Goal: Task Accomplishment & Management: Manage account settings

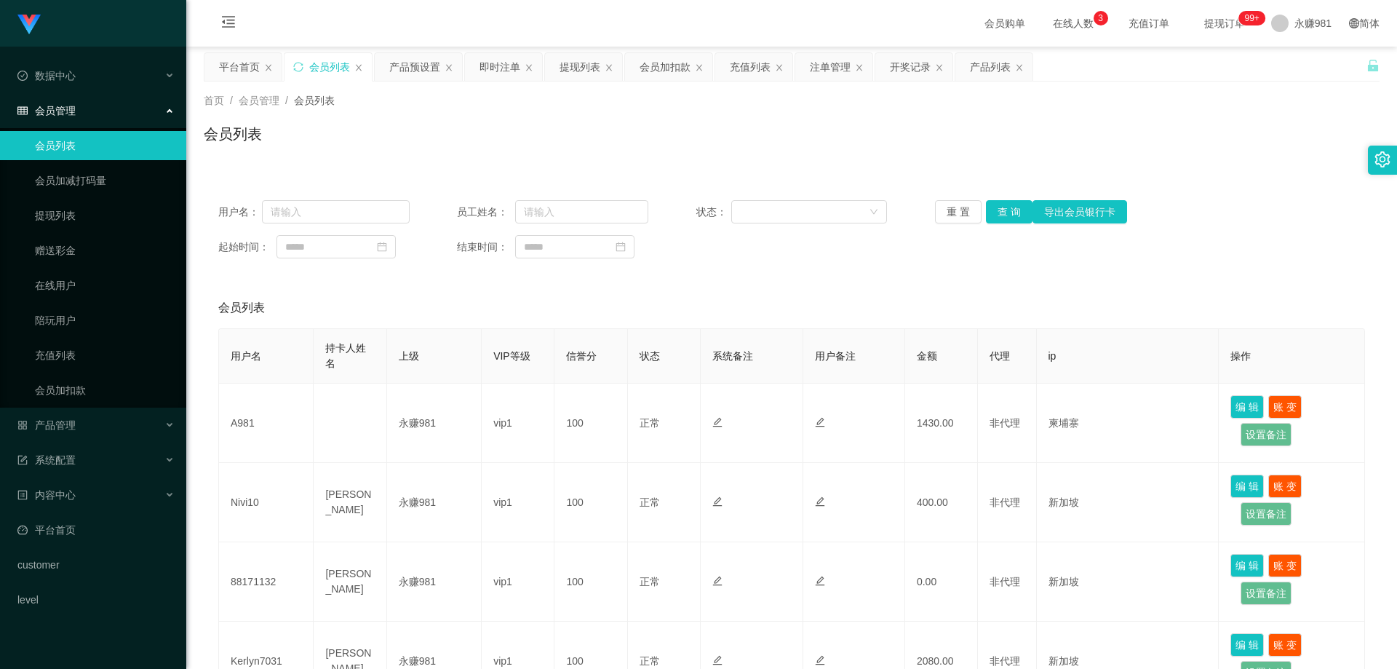
click at [1013, 200] on button "查 询" at bounding box center [1009, 211] width 47 height 23
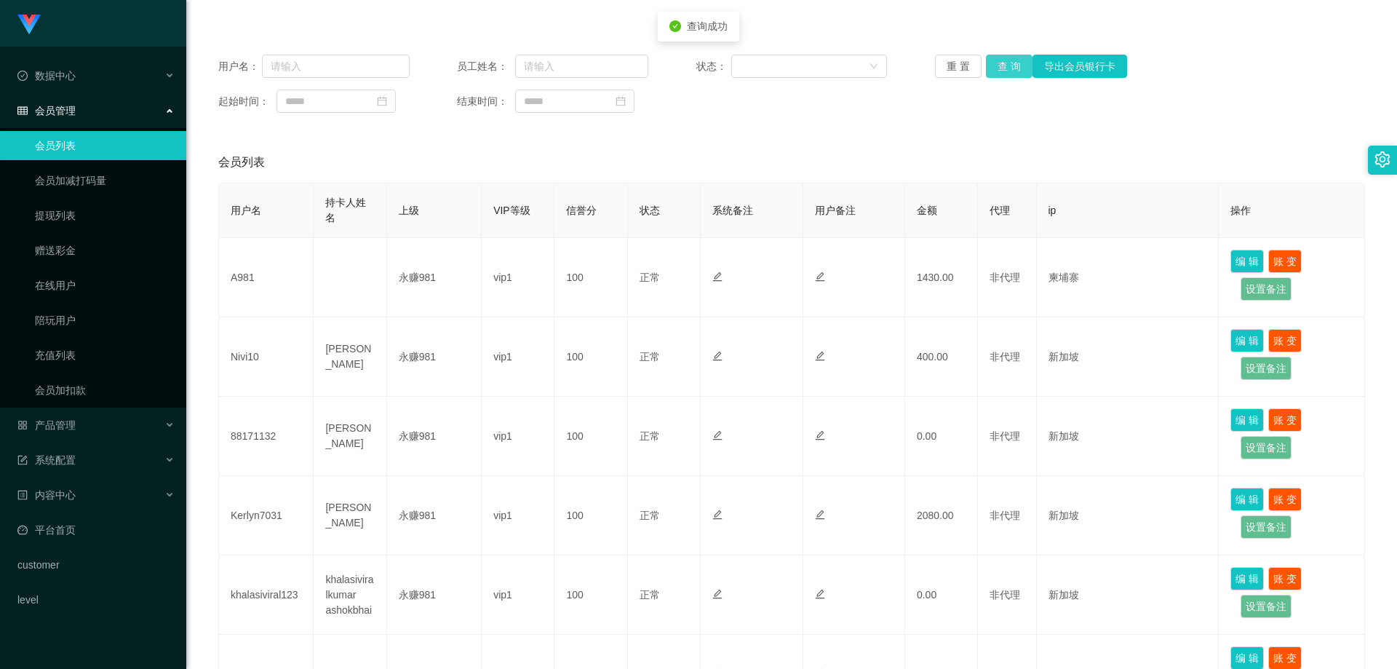
click at [994, 63] on button "查 询" at bounding box center [1009, 66] width 47 height 23
click at [1011, 66] on button "查 询" at bounding box center [1009, 66] width 47 height 23
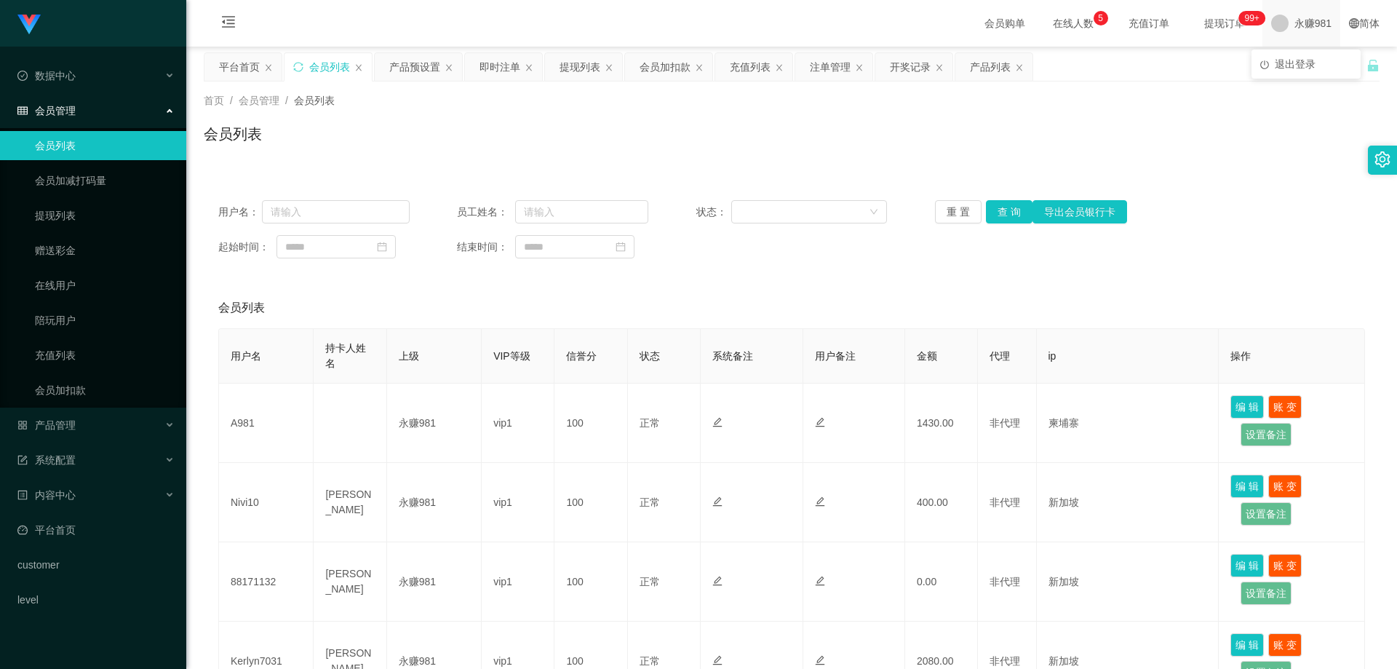
click at [1280, 31] on div "永赚981" at bounding box center [1301, 23] width 78 height 47
click at [1292, 58] on span "退出登录" at bounding box center [1295, 64] width 41 height 12
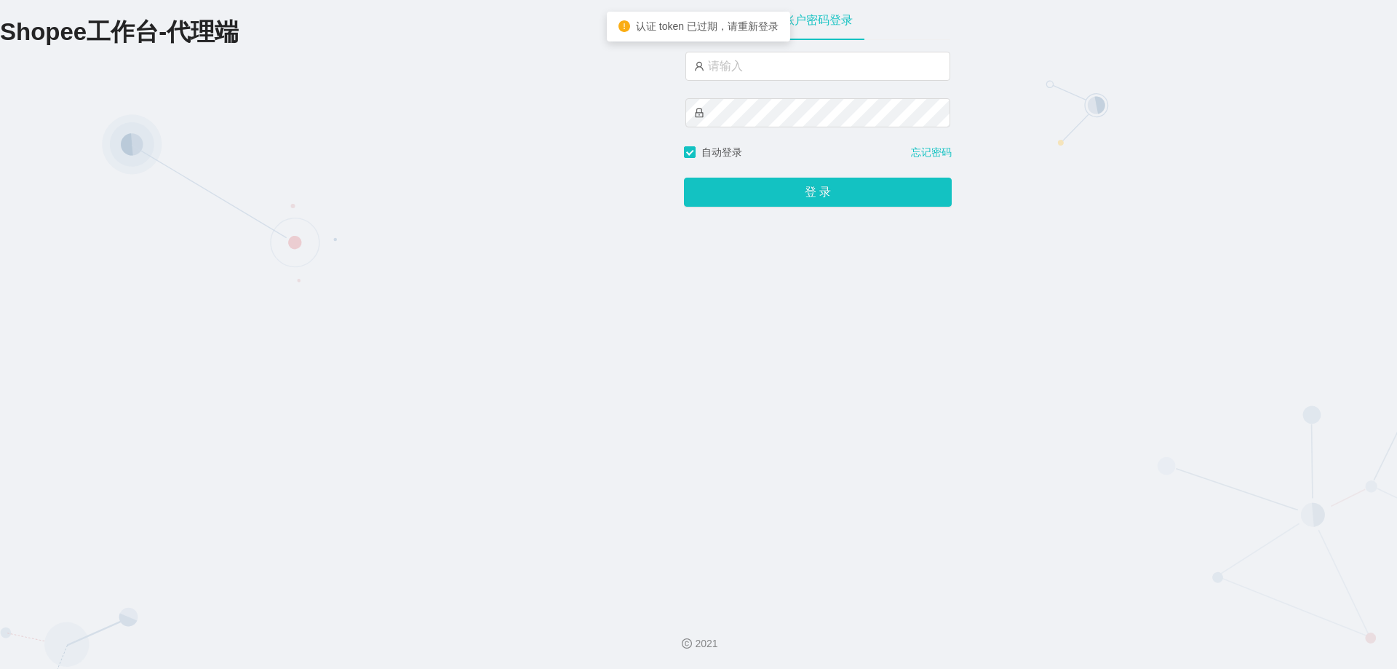
click at [740, 82] on div at bounding box center [817, 98] width 265 height 93
click at [739, 68] on input "text" at bounding box center [817, 66] width 265 height 29
type input "永赚981"
click at [684, 178] on button "登 录" at bounding box center [818, 192] width 268 height 29
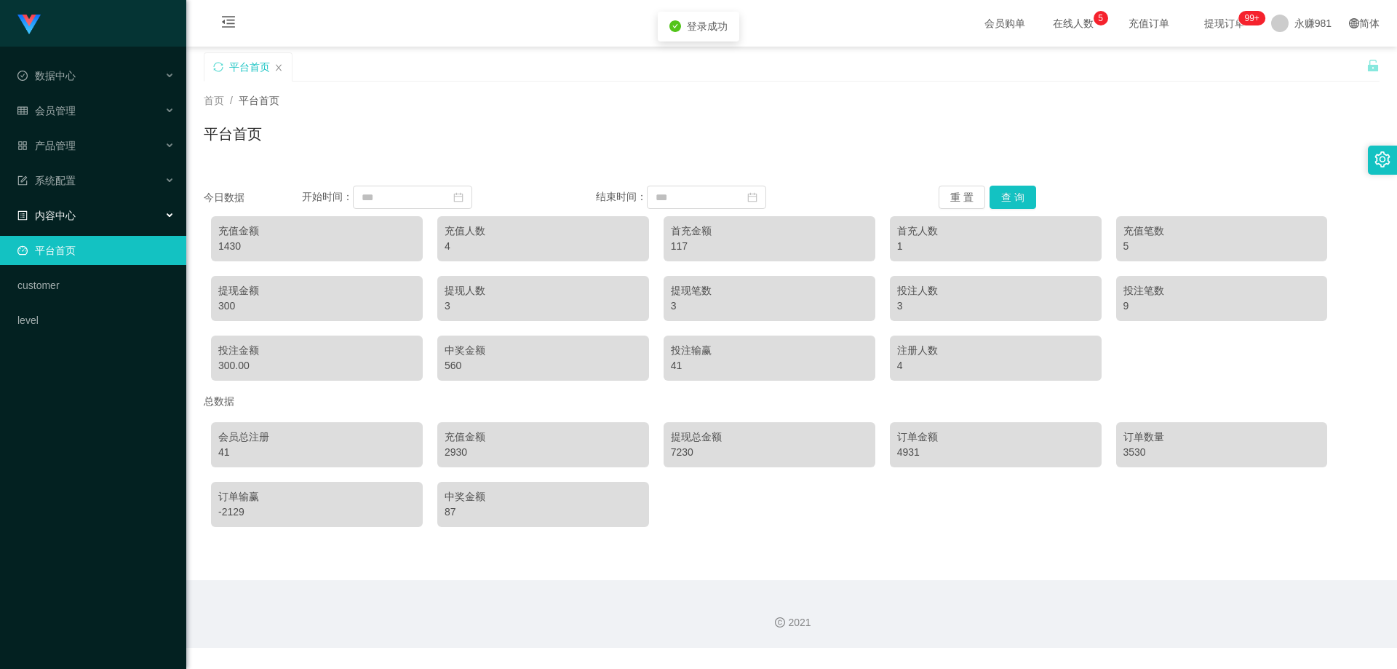
click at [79, 205] on div "内容中心" at bounding box center [93, 215] width 186 height 29
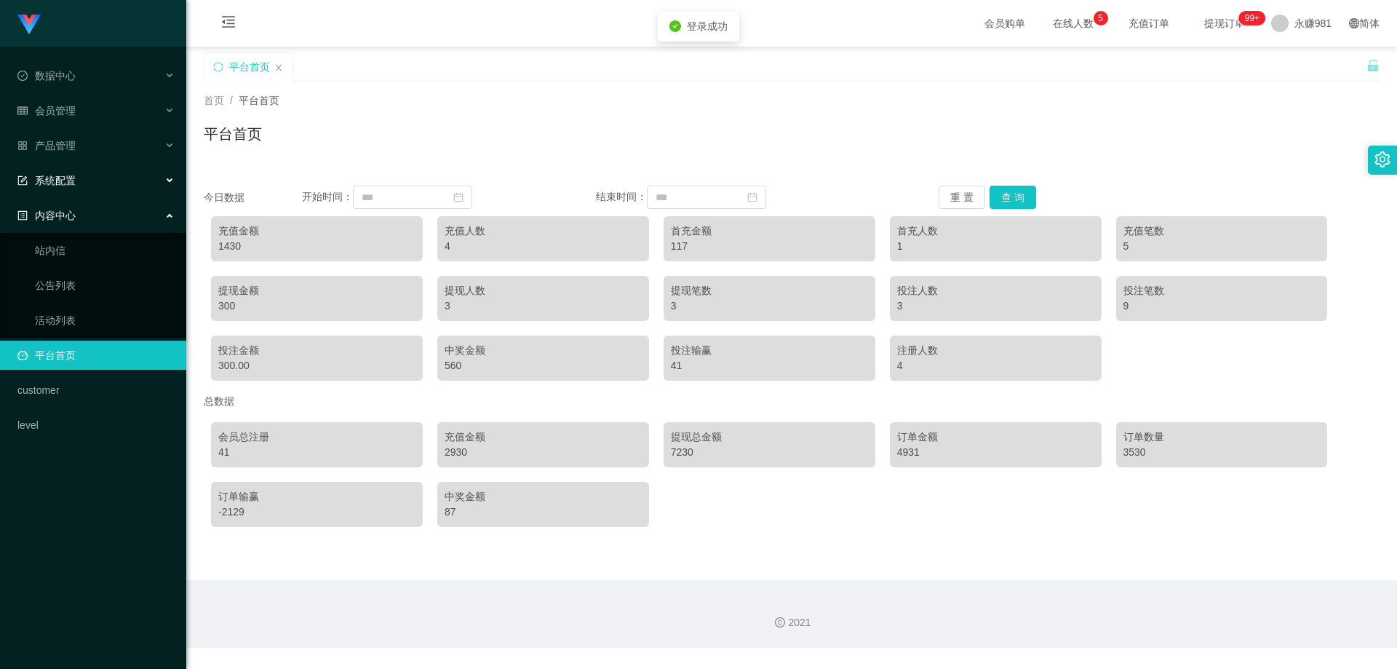
click at [113, 188] on div "系统配置" at bounding box center [93, 180] width 186 height 29
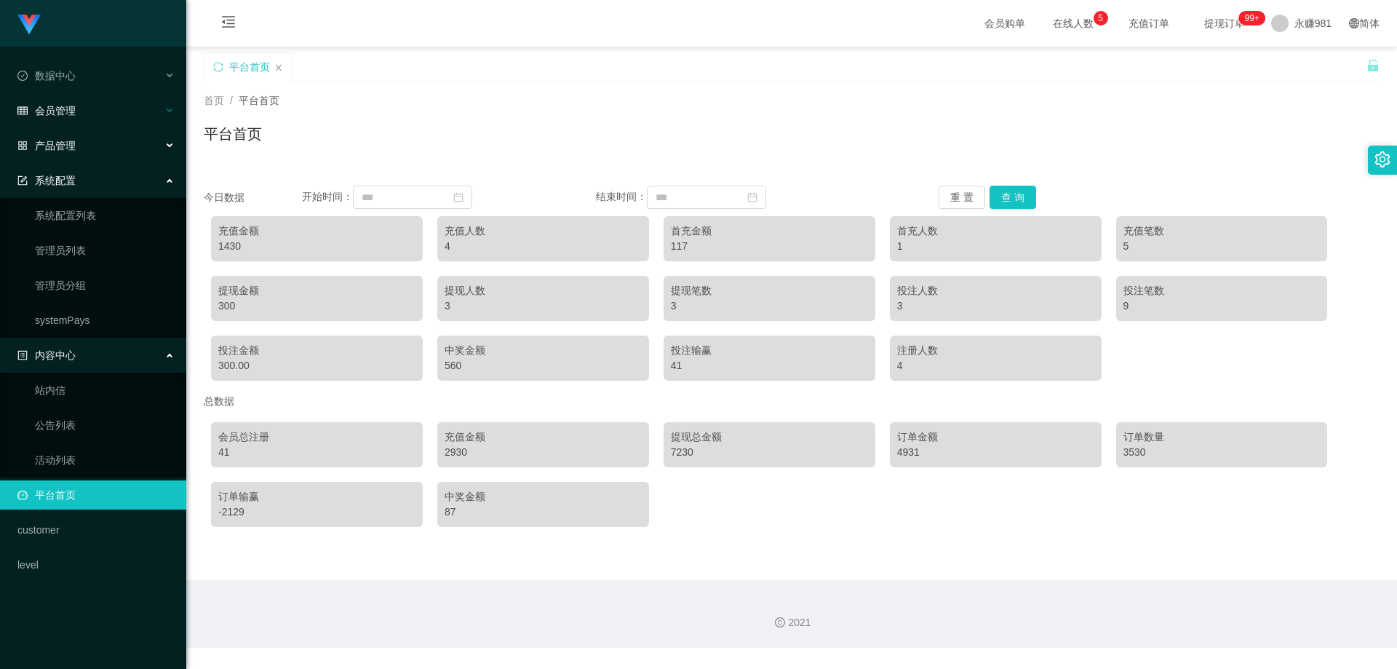
click at [98, 124] on div "会员管理" at bounding box center [93, 110] width 186 height 29
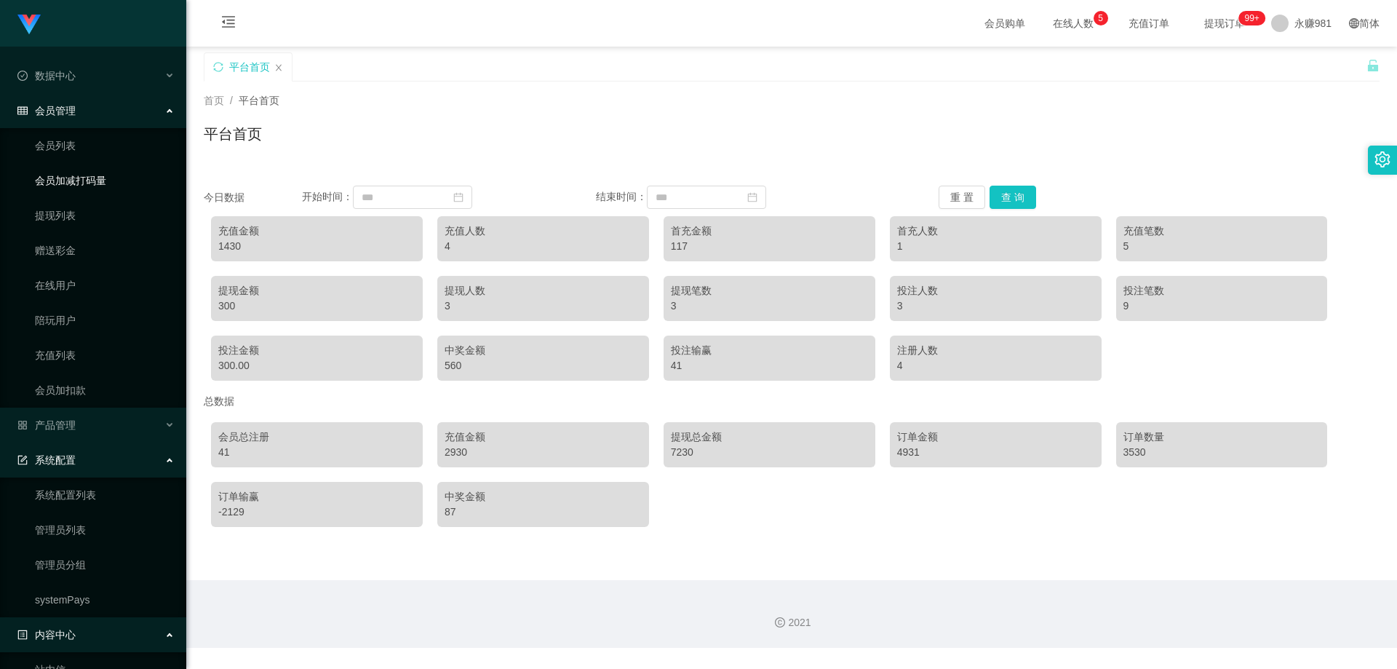
click at [76, 166] on link "会员加减打码量" at bounding box center [105, 180] width 140 height 29
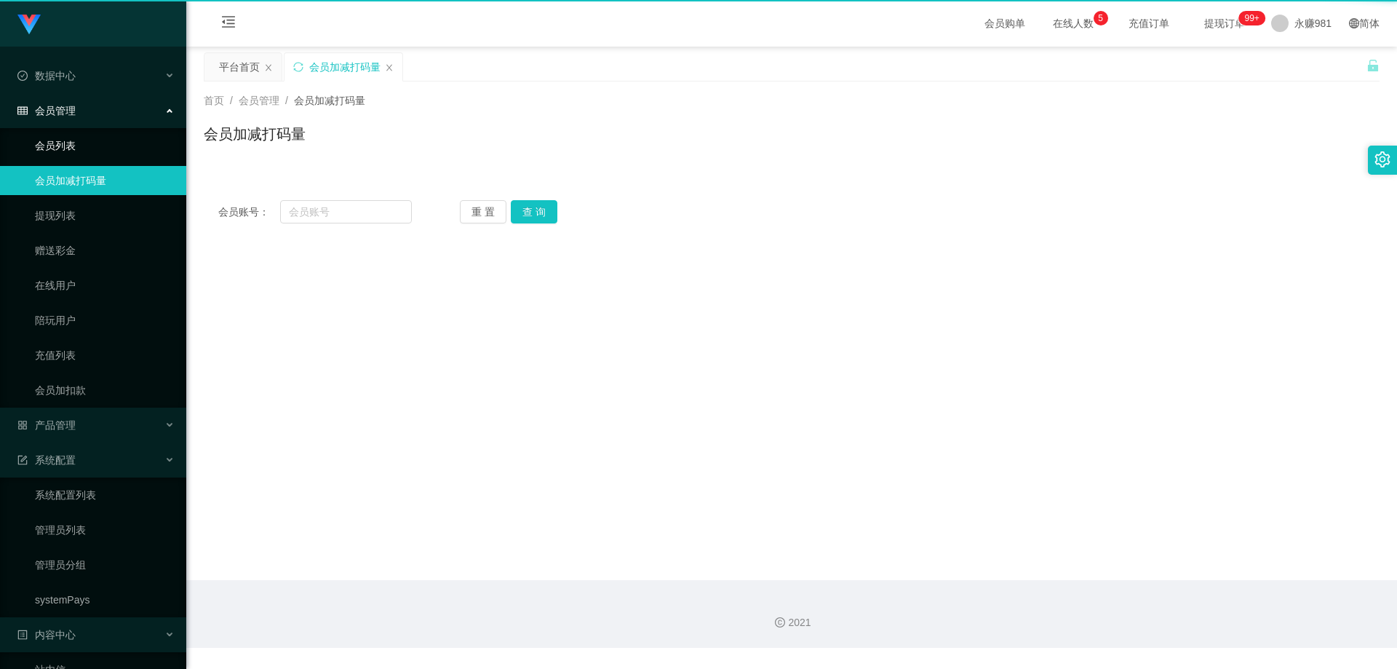
click at [70, 154] on link "会员列表" at bounding box center [105, 145] width 140 height 29
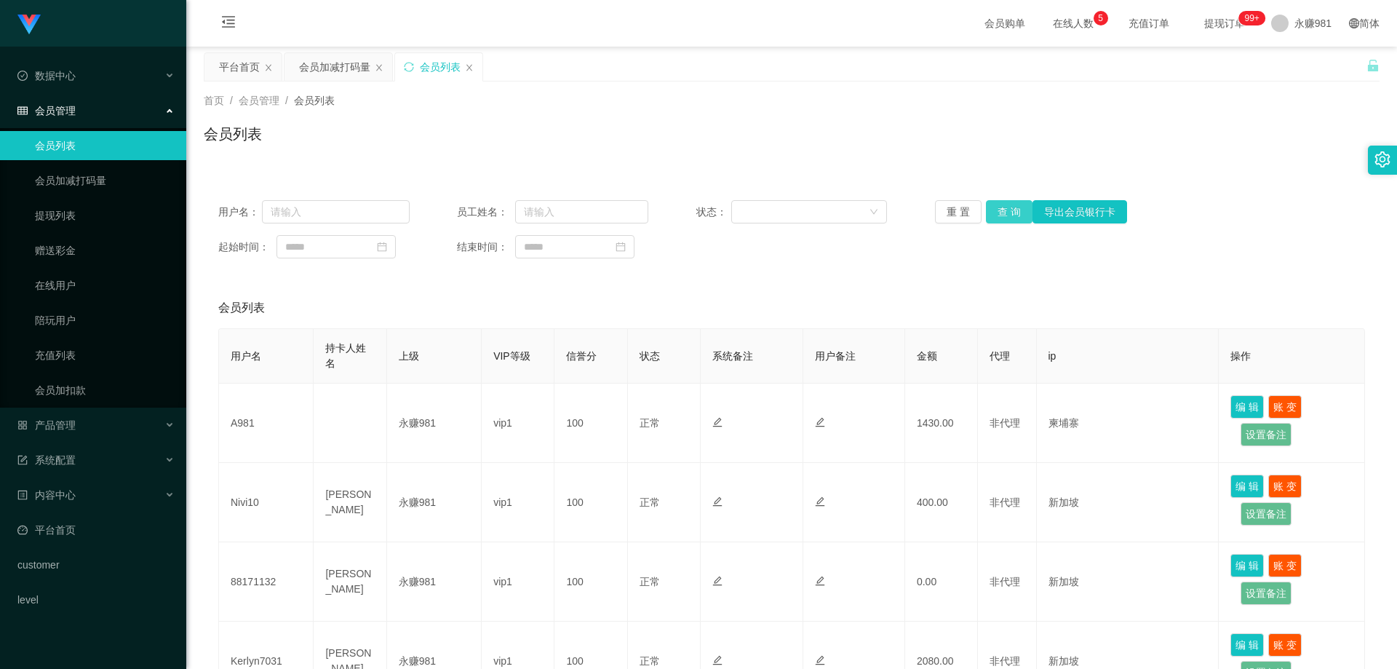
click at [998, 215] on button "查 询" at bounding box center [1009, 211] width 47 height 23
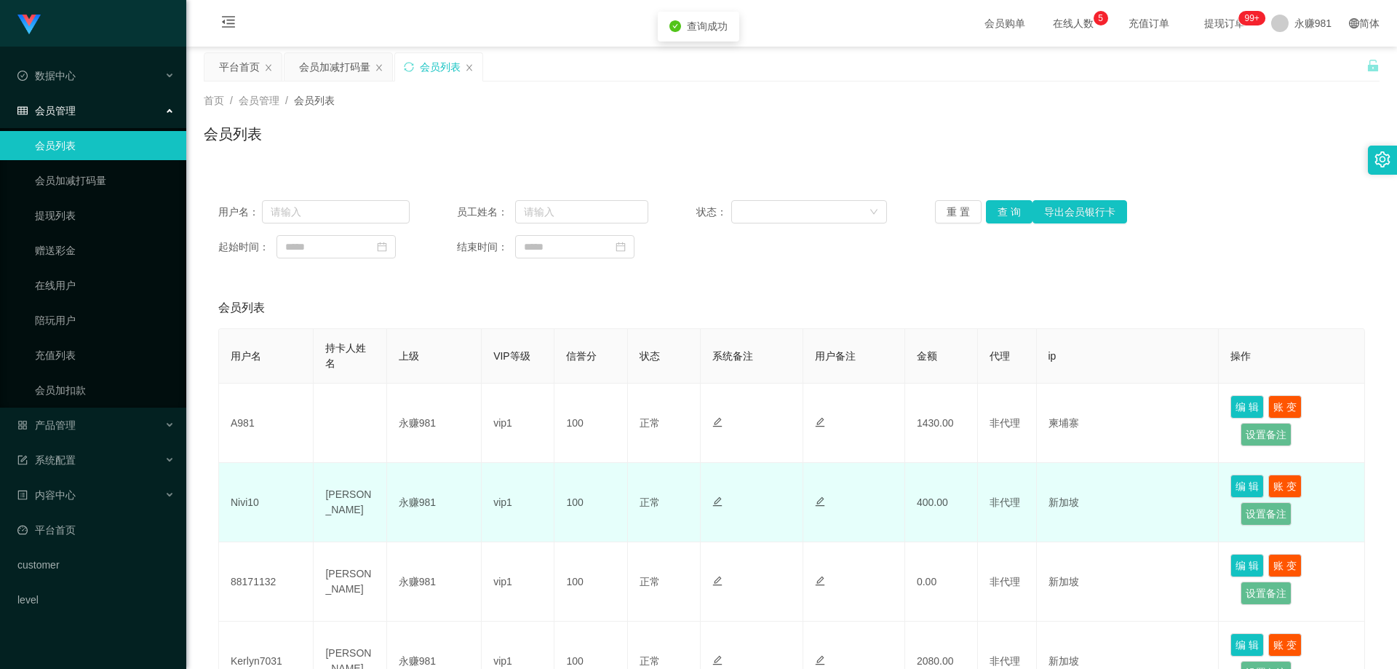
click at [247, 506] on td "Nivi10" at bounding box center [266, 502] width 95 height 79
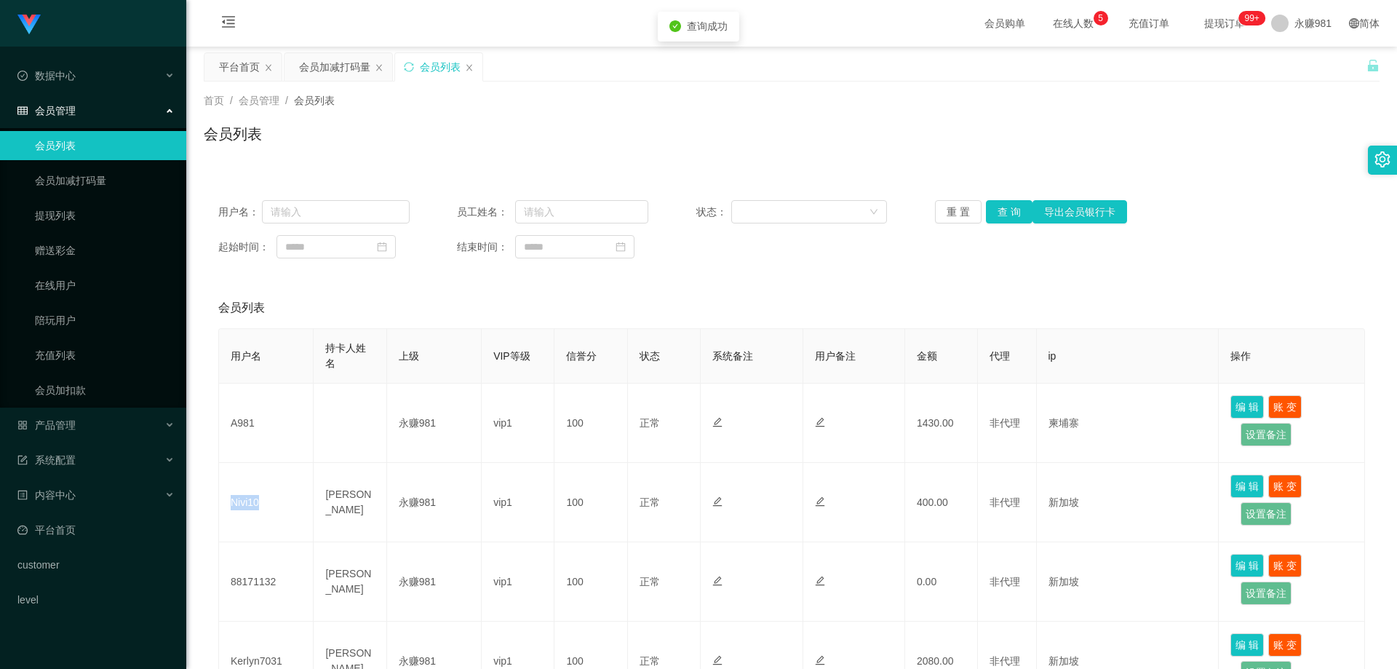
copy td "Nivi10"
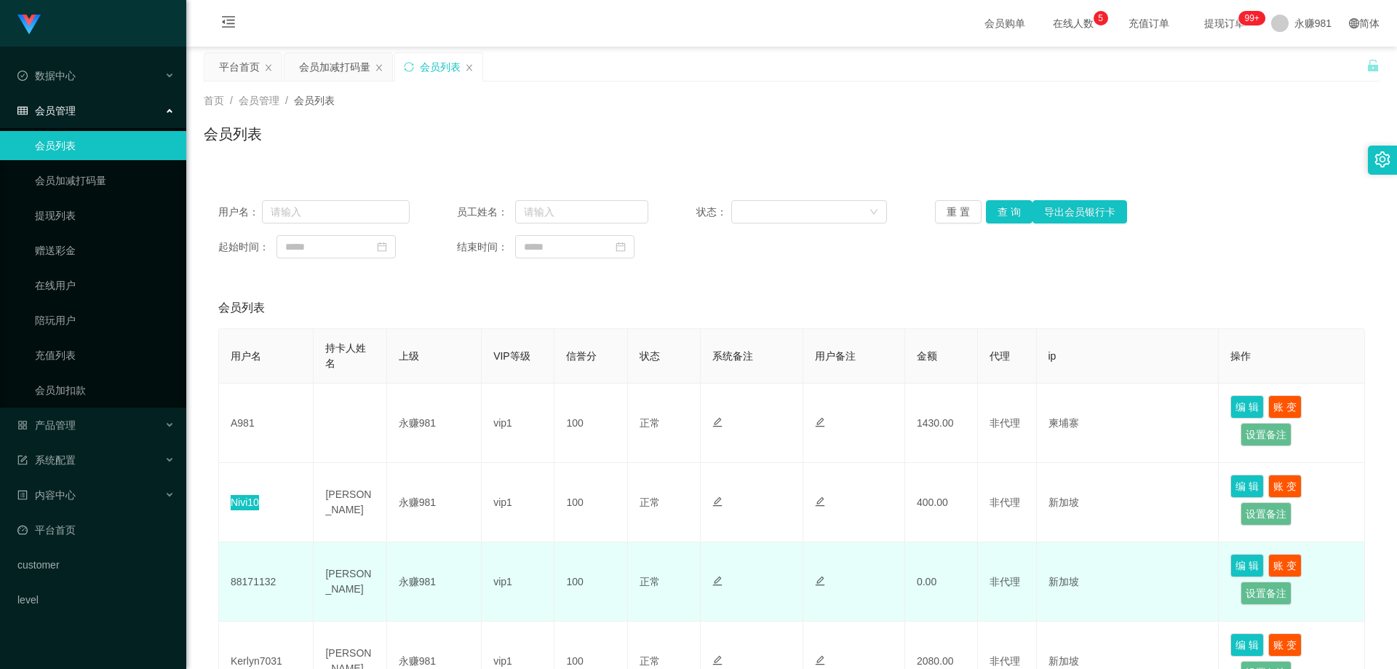
scroll to position [73, 0]
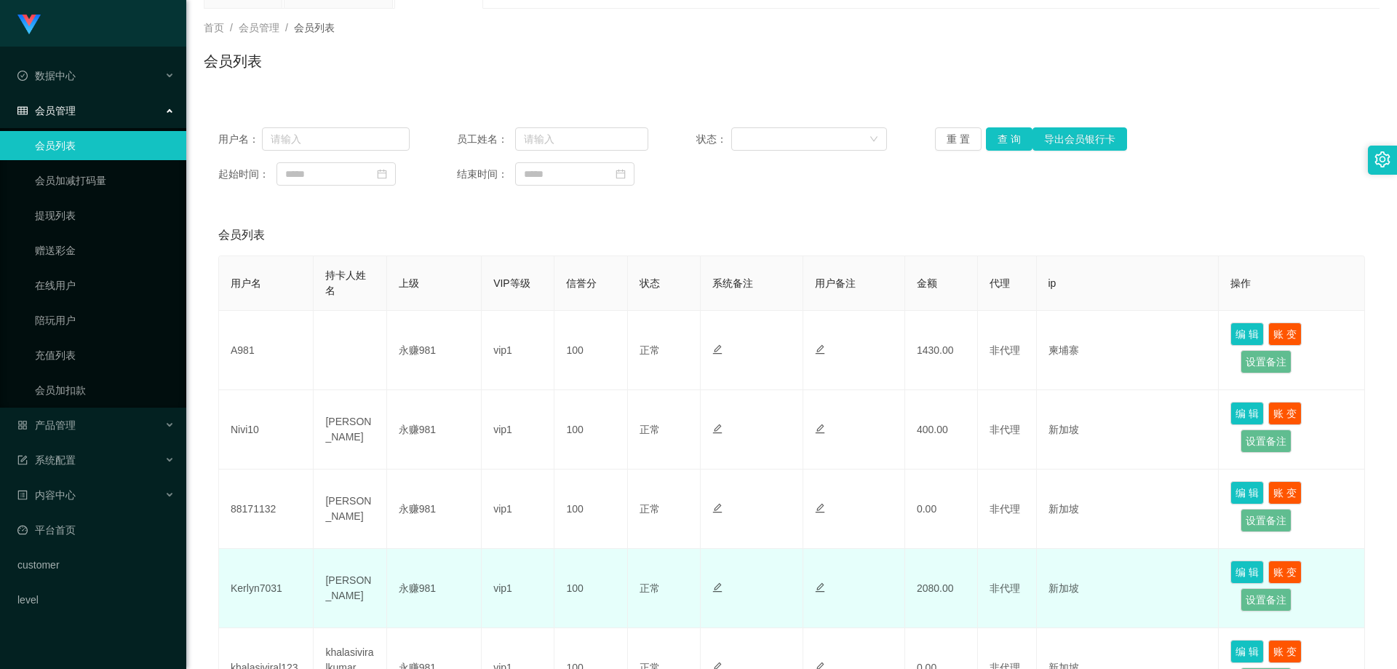
click at [263, 592] on td "Kerlyn7031" at bounding box center [266, 588] width 95 height 79
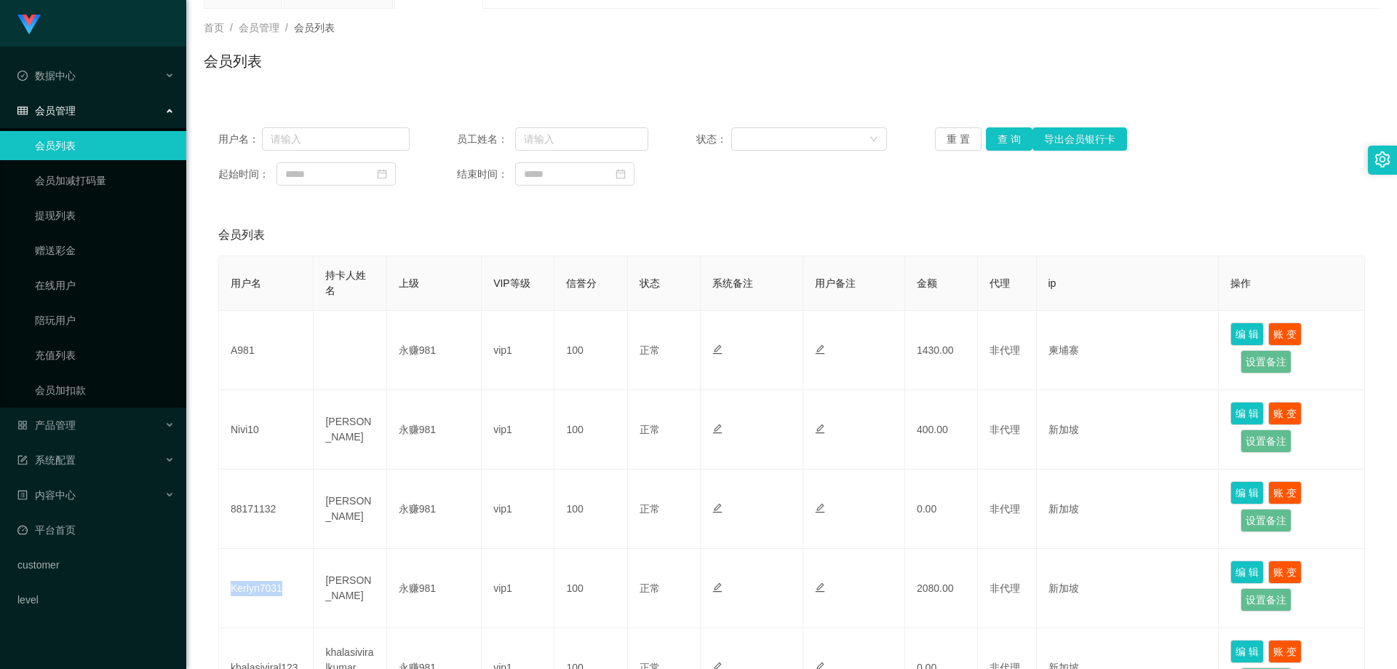
copy td "Kerlyn7031"
click at [71, 221] on link "提现列表" at bounding box center [105, 215] width 140 height 29
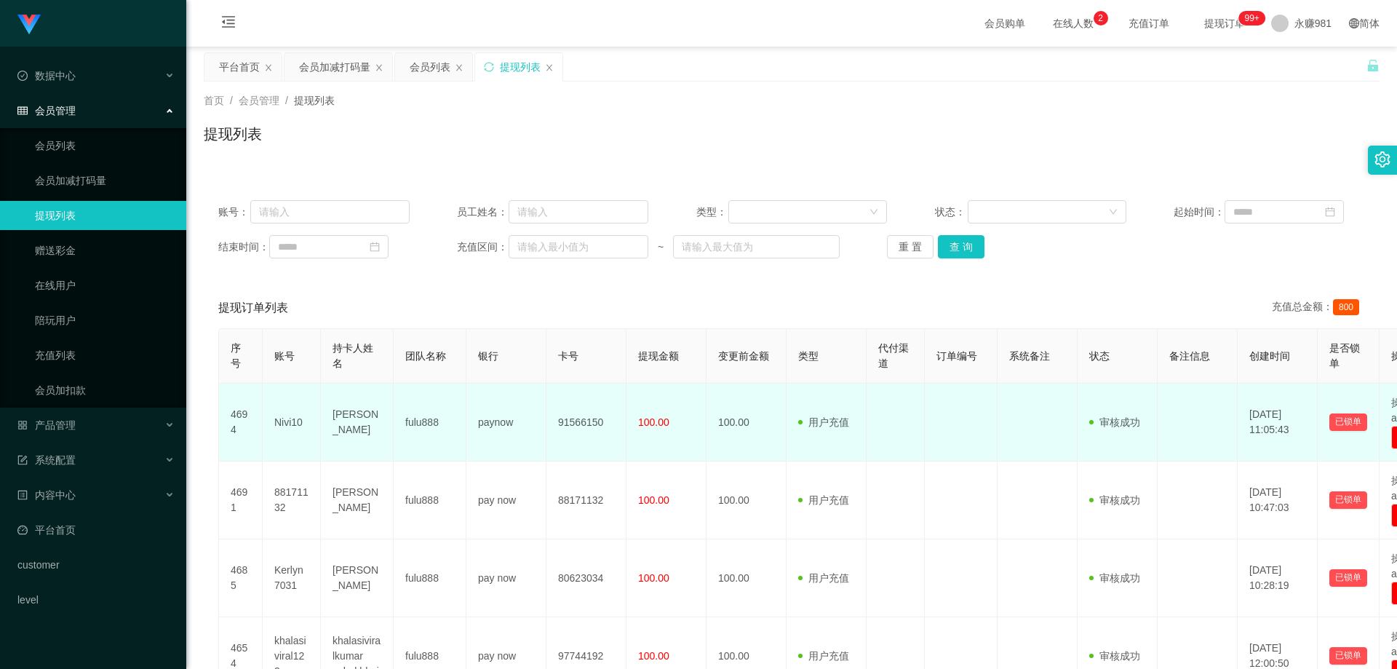
click at [570, 425] on td "91566150" at bounding box center [586, 422] width 80 height 78
copy td "91566150"
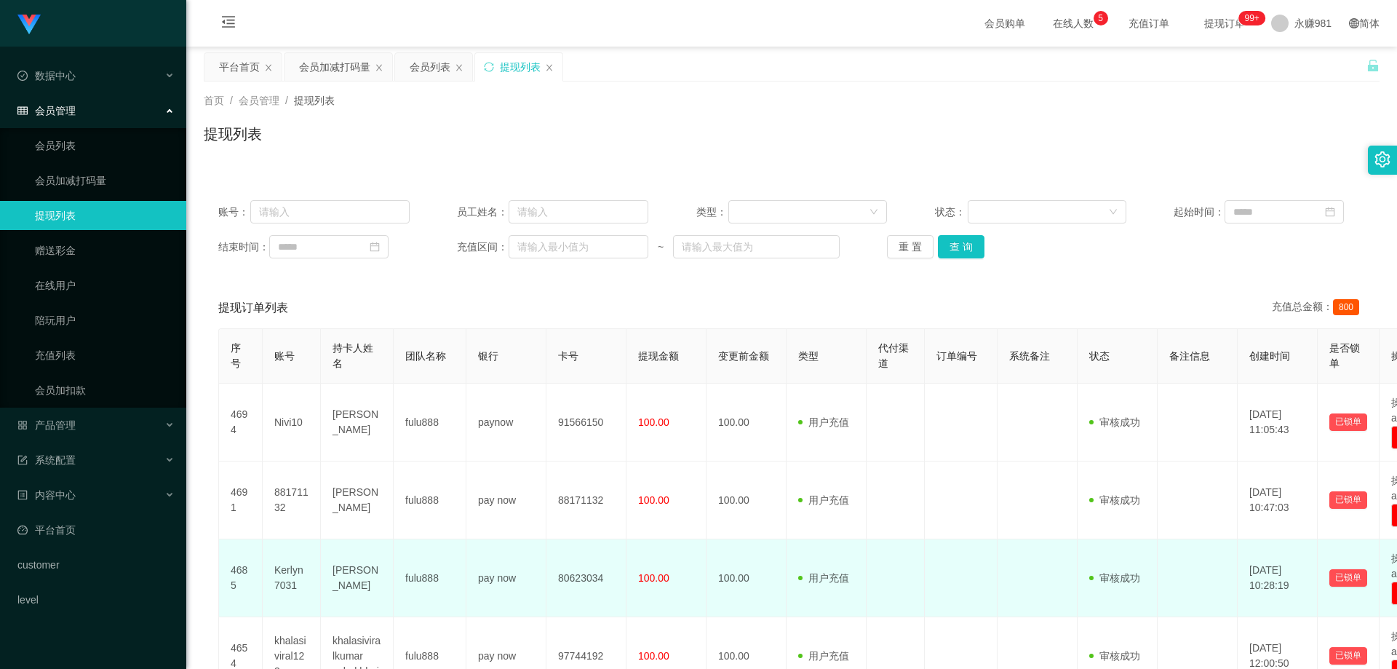
click at [567, 578] on td "80623034" at bounding box center [586, 578] width 80 height 78
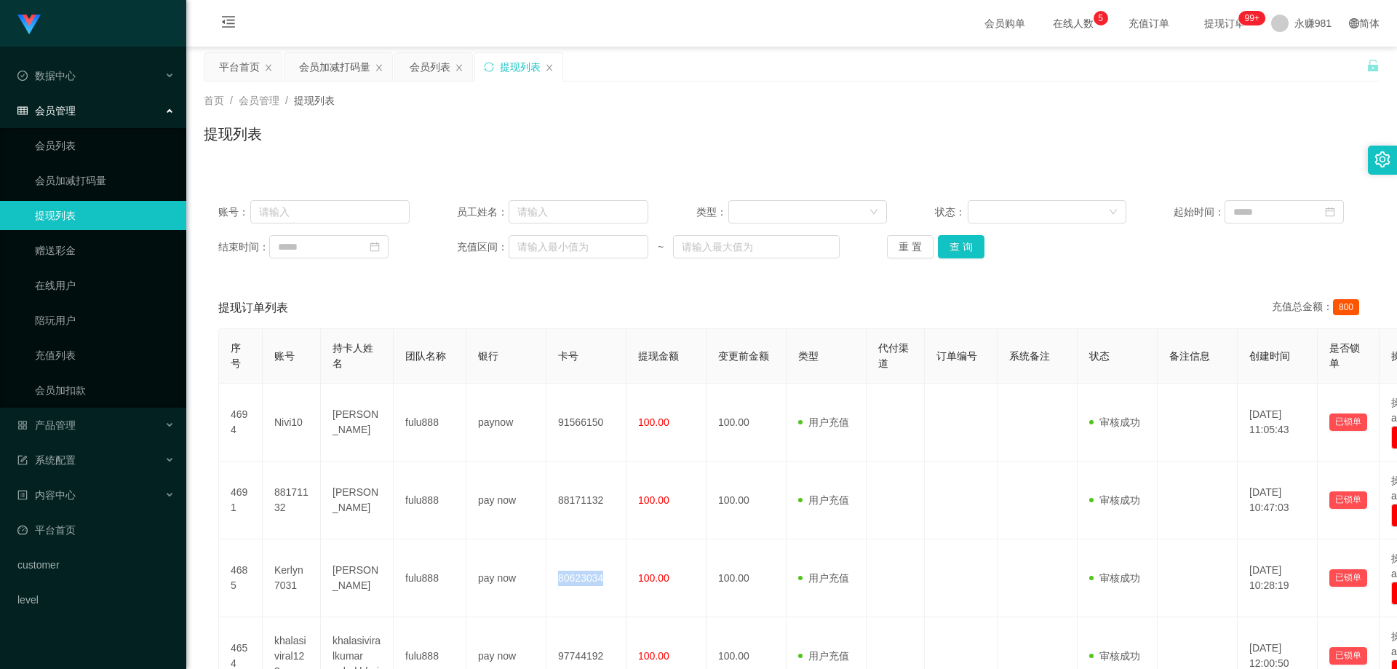
copy td "80623034"
